Goal: Navigation & Orientation: Find specific page/section

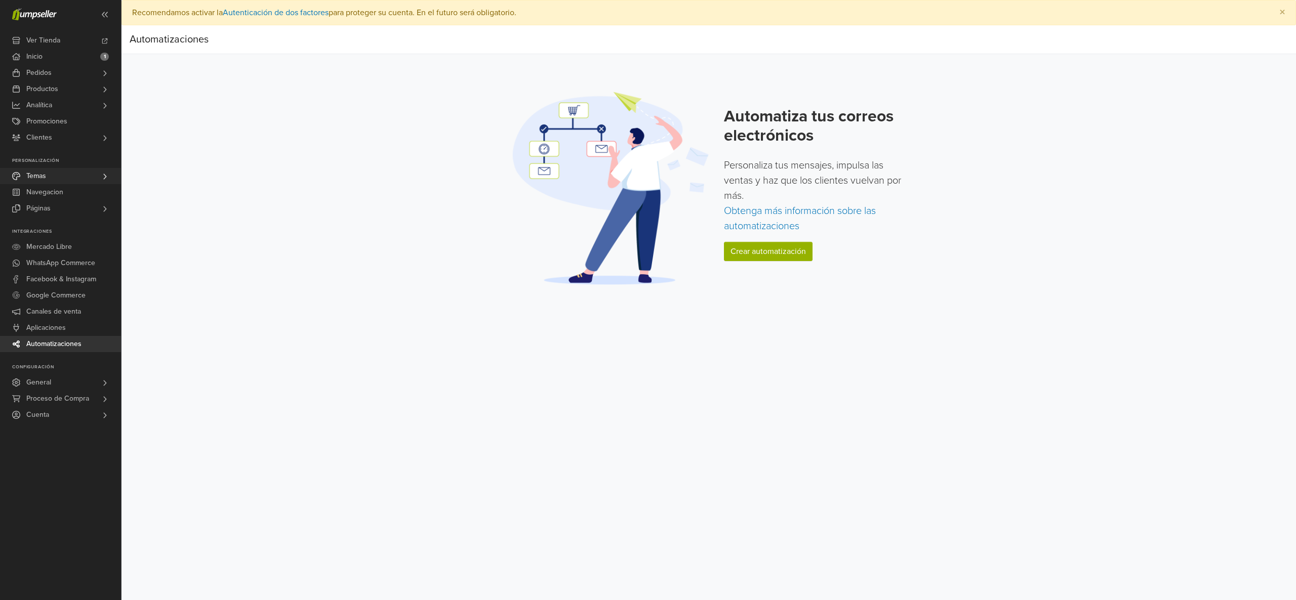
click at [53, 180] on link "Temas" at bounding box center [60, 176] width 121 height 16
click at [77, 220] on span "Editor de Código" at bounding box center [54, 215] width 53 height 12
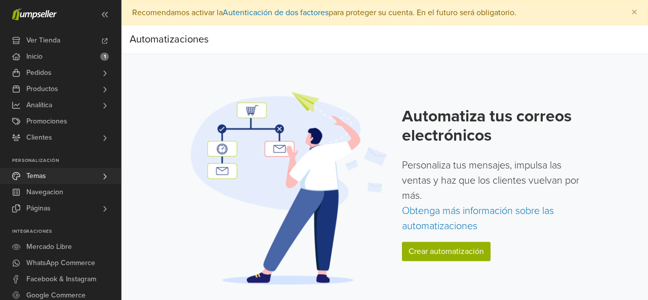
click at [90, 177] on link "Temas" at bounding box center [60, 176] width 121 height 16
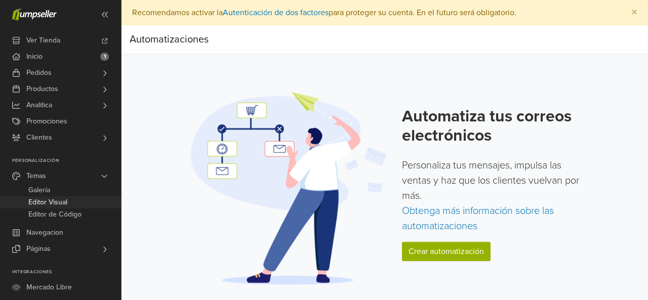
click at [73, 199] on link "Editor Visual" at bounding box center [60, 202] width 121 height 12
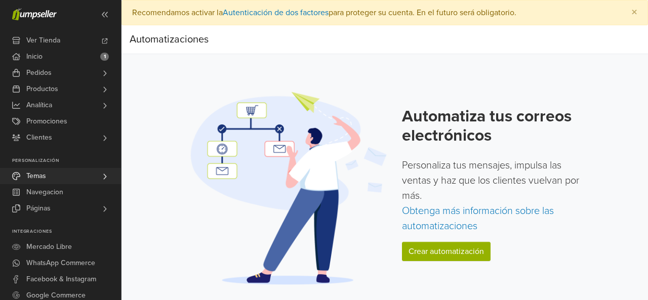
click at [71, 181] on link "Temas" at bounding box center [60, 176] width 121 height 16
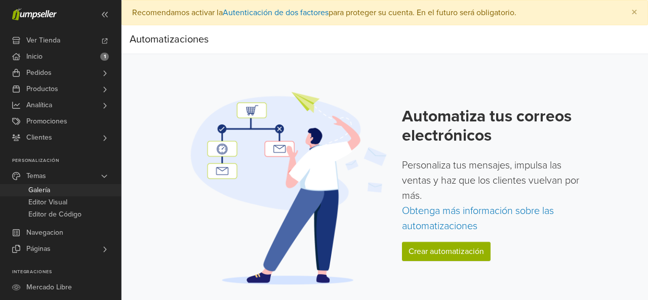
click at [58, 191] on link "Galería" at bounding box center [60, 190] width 121 height 12
